Goal: Information Seeking & Learning: Learn about a topic

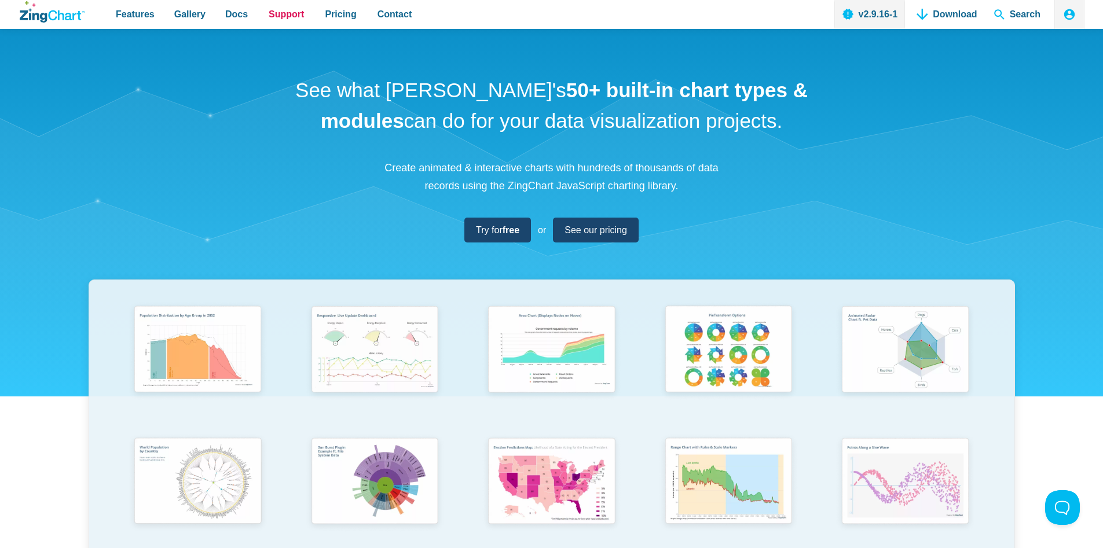
click at [287, 18] on span "Support" at bounding box center [286, 14] width 35 height 16
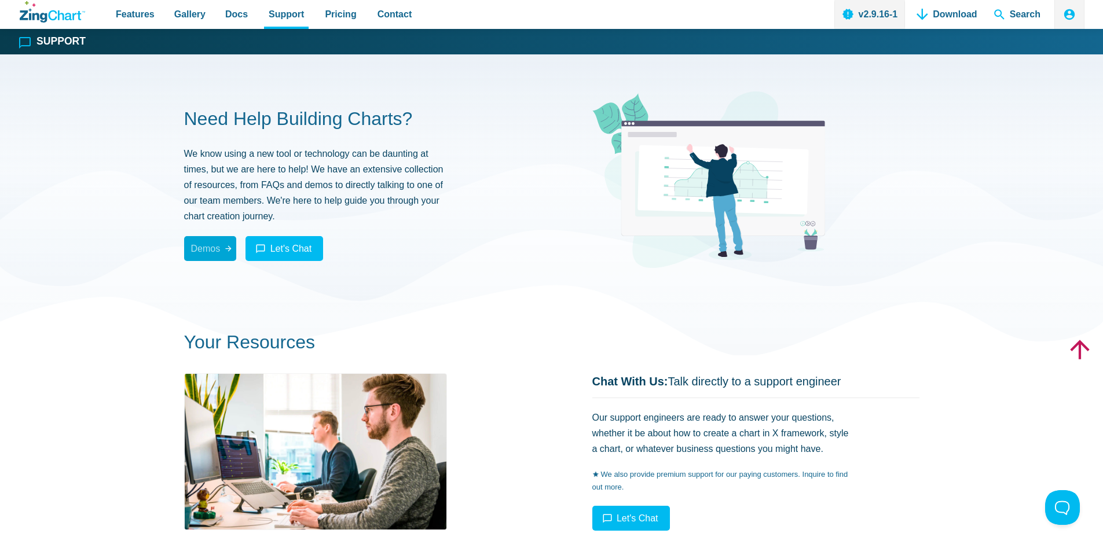
click at [197, 244] on span "Demos" at bounding box center [206, 249] width 30 height 16
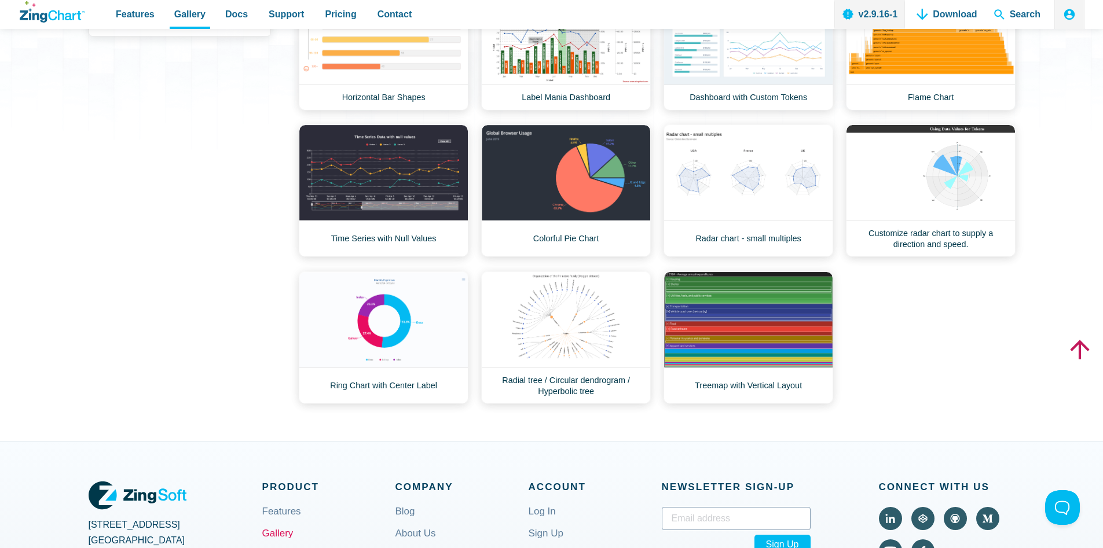
scroll to position [58, 0]
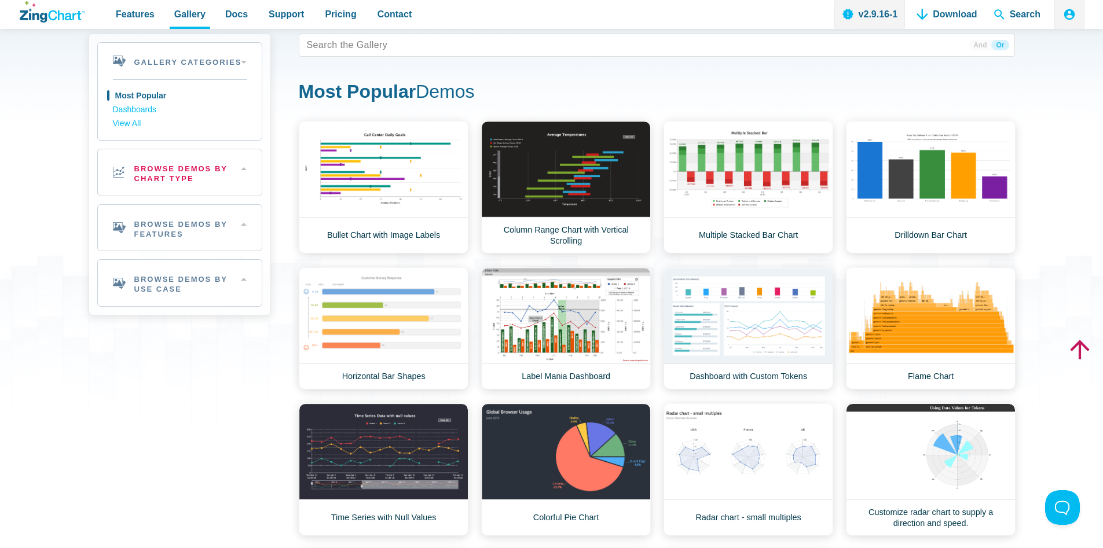
click at [244, 171] on h2 "Browse Demos By Chart Type" at bounding box center [180, 172] width 164 height 46
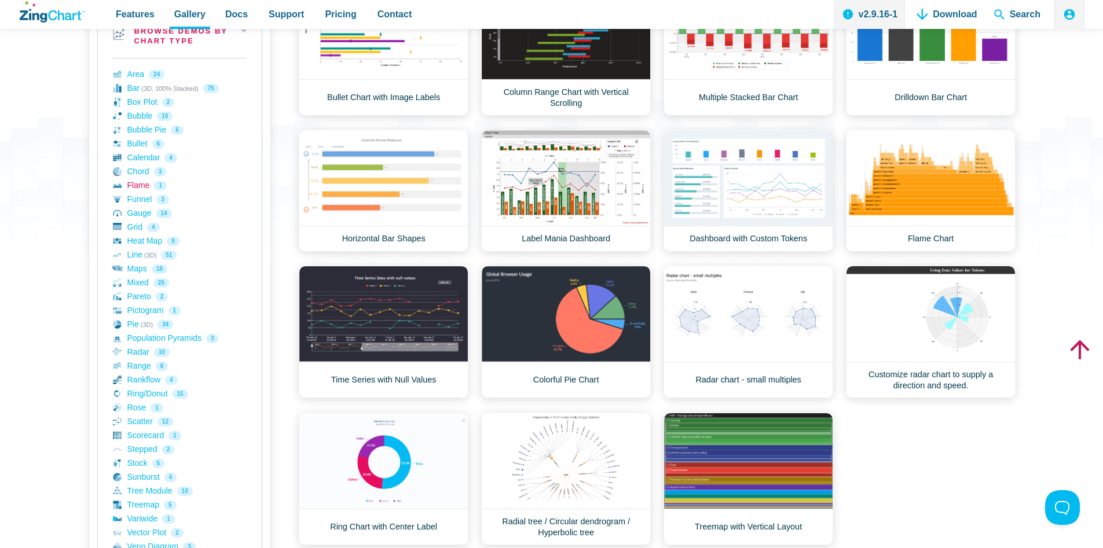
scroll to position [290, 0]
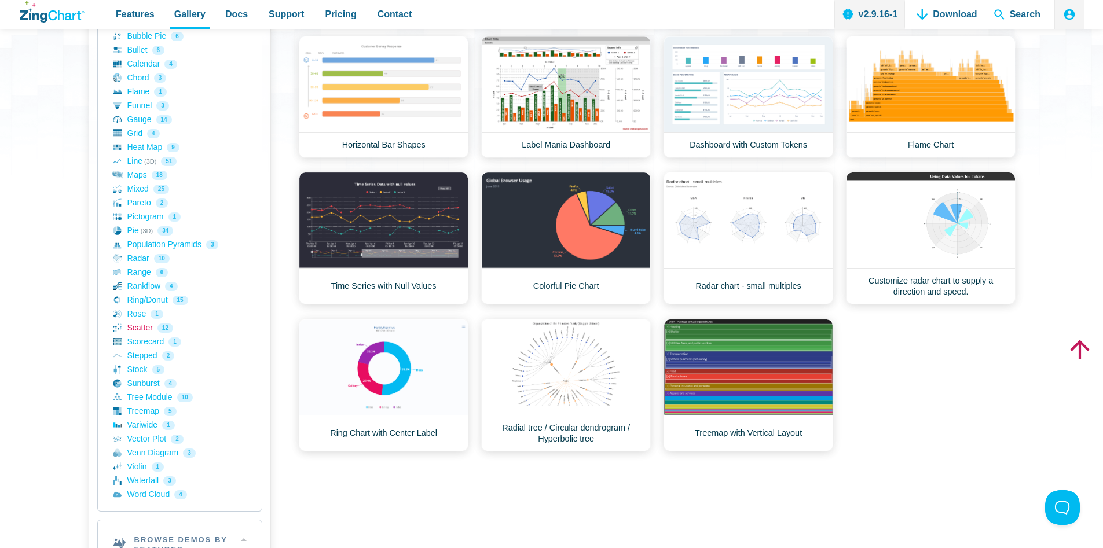
click at [141, 327] on link "Scatter 12" at bounding box center [180, 328] width 134 height 14
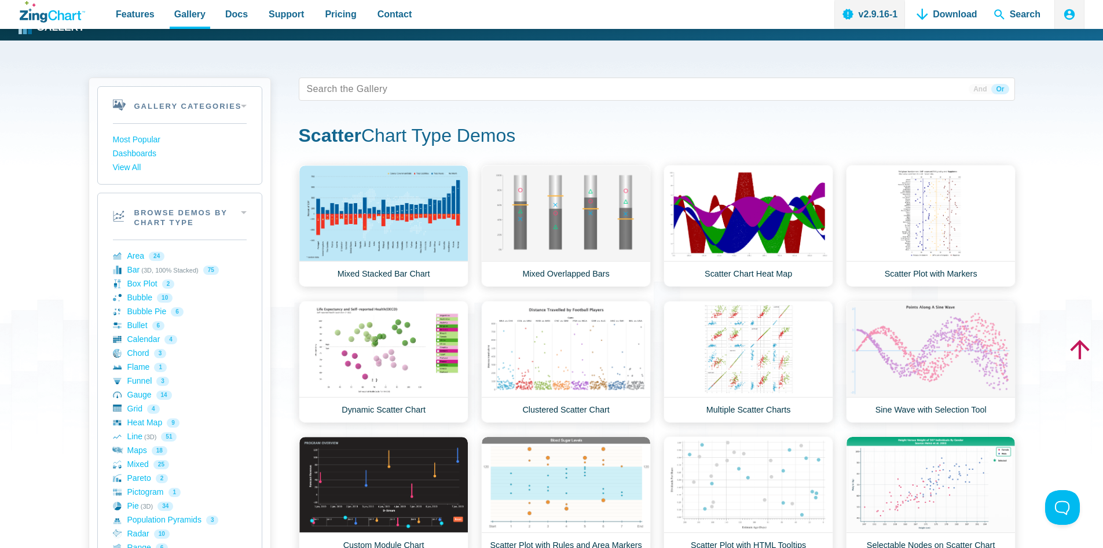
scroll to position [116, 0]
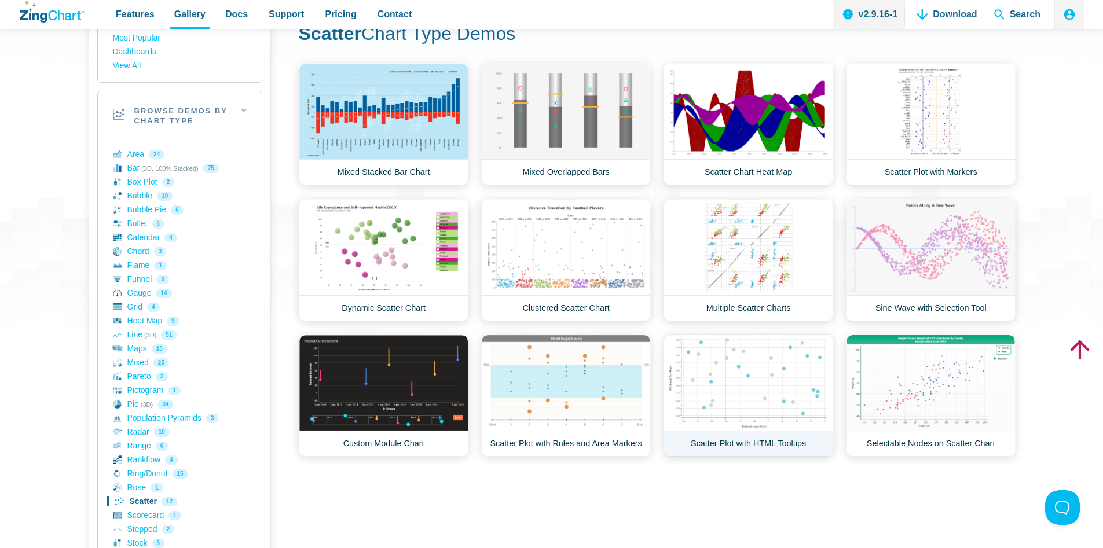
click at [750, 416] on link "Scatter Plot with HTML Tooltips" at bounding box center [749, 396] width 170 height 122
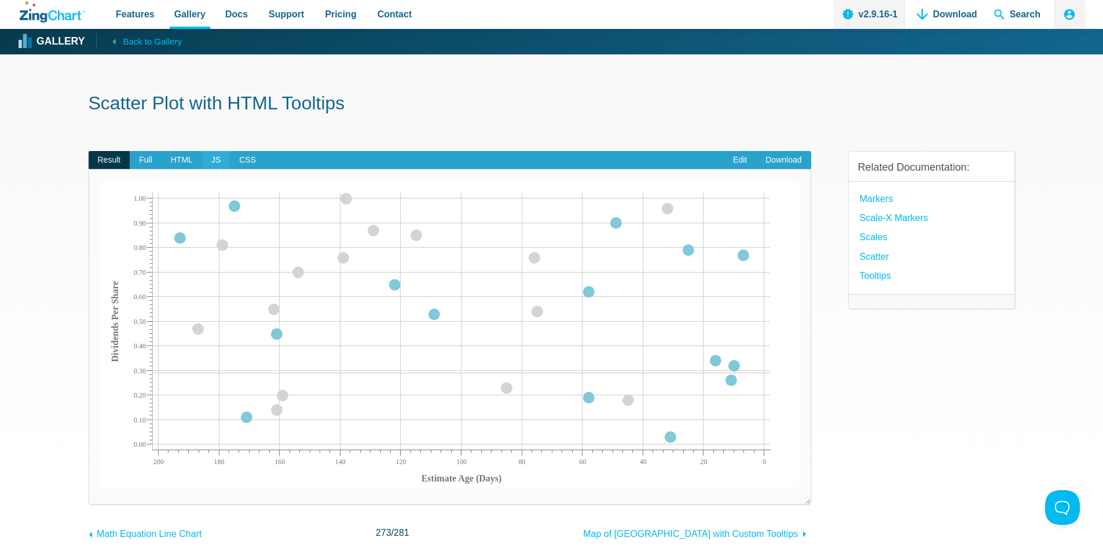
click at [215, 162] on span "JS" at bounding box center [216, 160] width 28 height 19
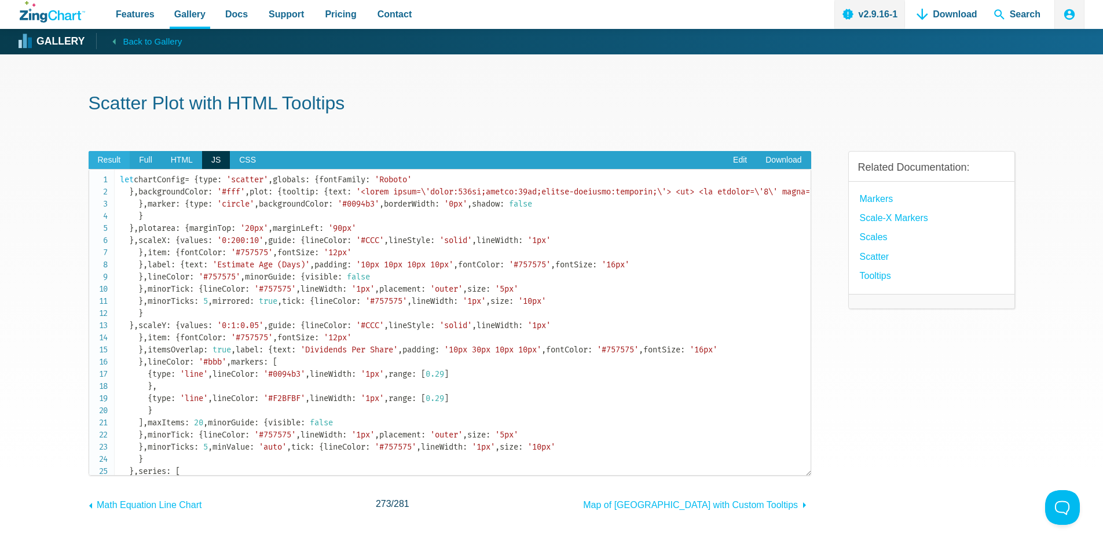
drag, startPoint x: 130, startPoint y: 370, endPoint x: 107, endPoint y: 157, distance: 214.3
click at [107, 157] on section "Result Full HTML JS CSS Edit Download Powered by ZingChart 0 200 20 40 60 80 10…" at bounding box center [450, 313] width 723 height 325
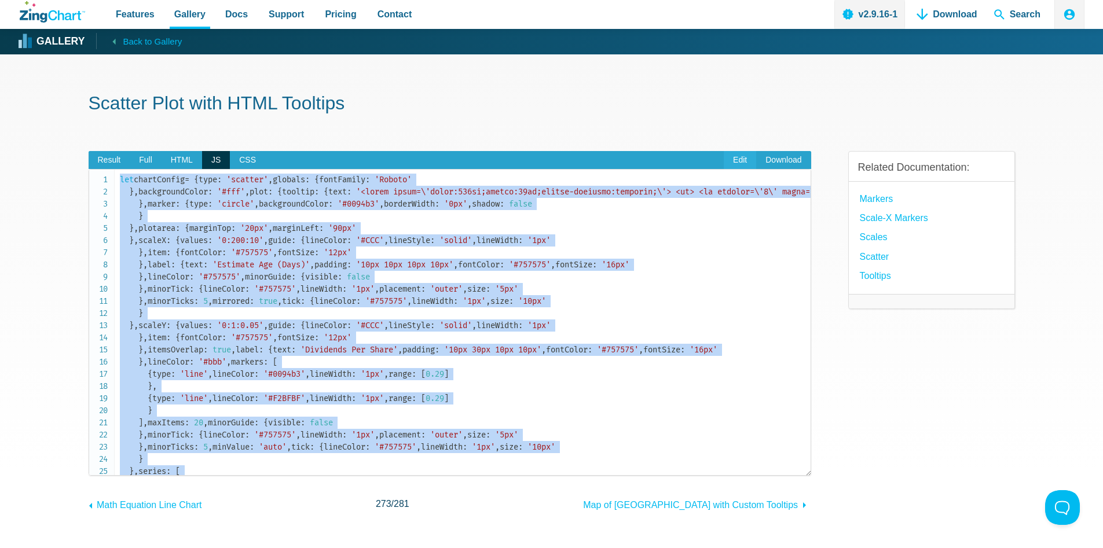
click at [739, 160] on link "Edit" at bounding box center [740, 160] width 32 height 19
